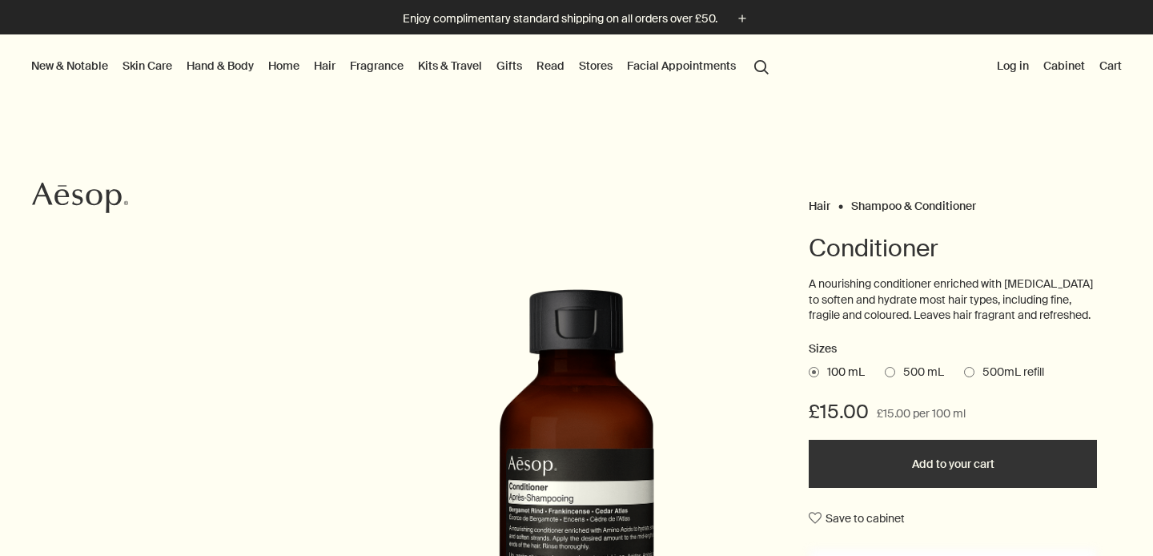
click at [368, 65] on link "Fragrance" at bounding box center [377, 65] width 60 height 21
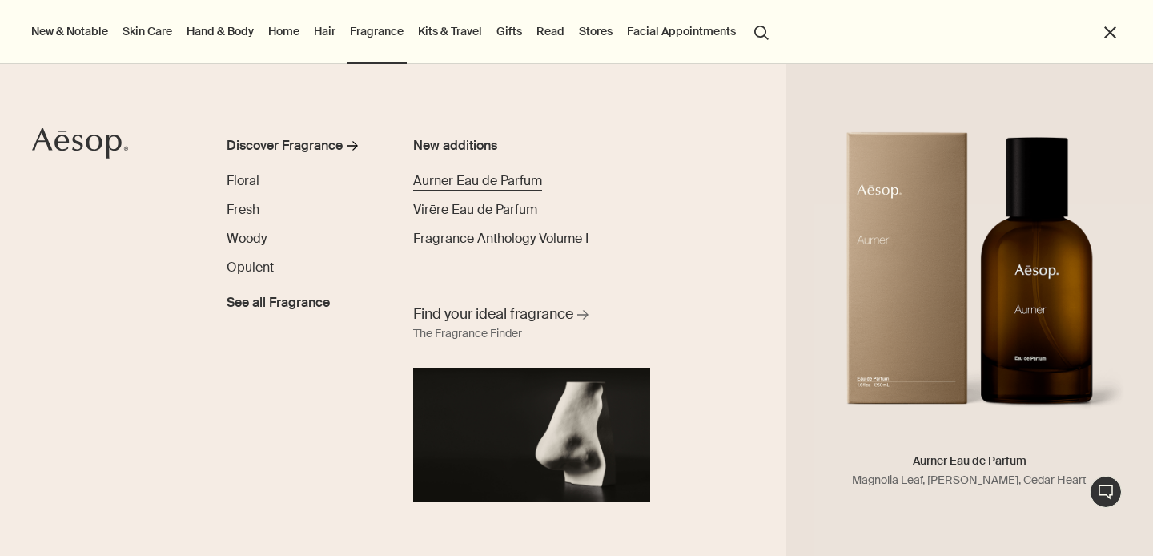
click at [427, 183] on span "Aurner Eau de Parfum" at bounding box center [477, 180] width 129 height 17
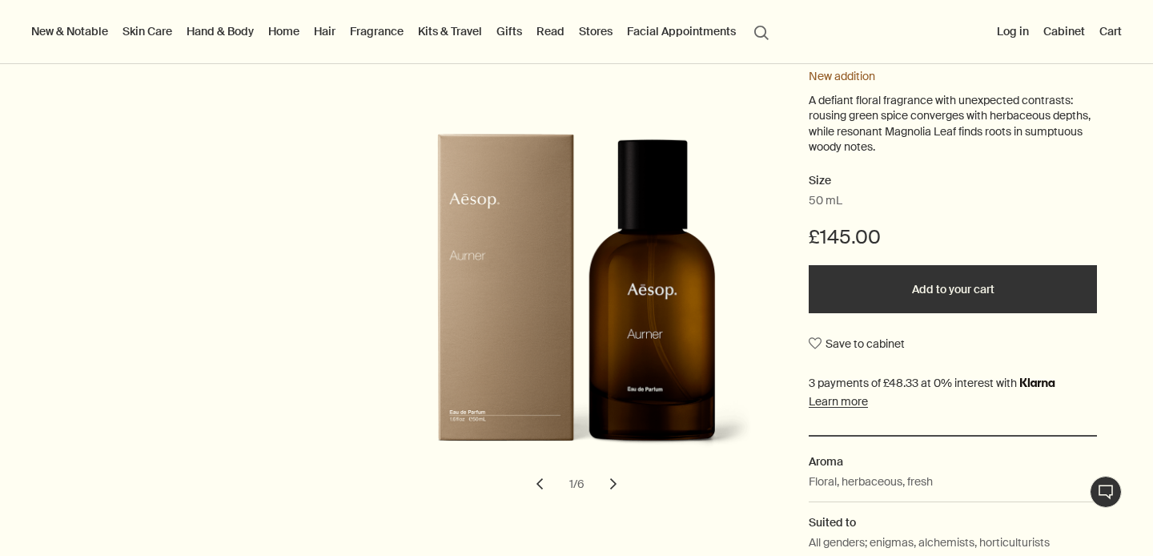
scroll to position [198, 0]
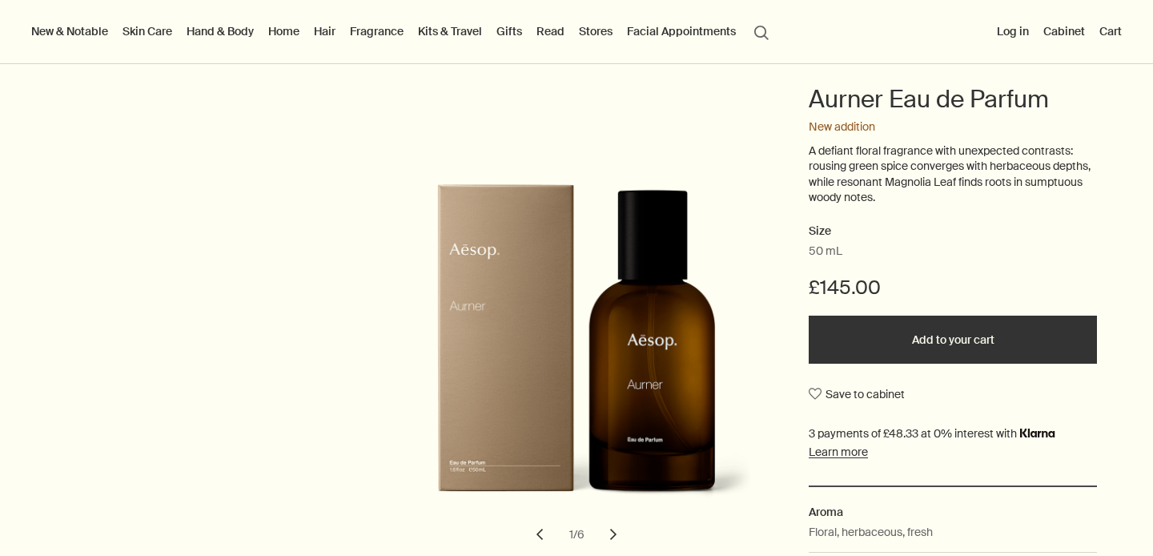
scroll to position [372, 0]
